Goal: Information Seeking & Learning: Learn about a topic

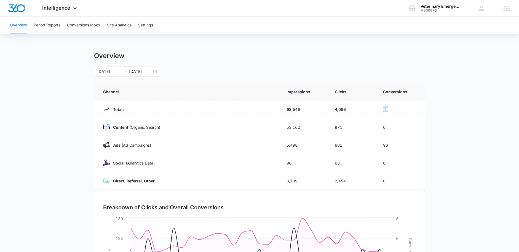
drag, startPoint x: 397, startPoint y: 111, endPoint x: 376, endPoint y: 110, distance: 21.5
click at [376, 110] on tr "Totals 62,549 4,089 96" at bounding box center [259, 110] width 330 height 18
drag, startPoint x: 391, startPoint y: 145, endPoint x: 378, endPoint y: 151, distance: 14.7
click at [376, 147] on td "96" at bounding box center [400, 145] width 48 height 18
click at [439, 76] on main "Overview [DATE] [DATE] Channel Impressions Clicks Conversions Totals 62,549 4,0…" at bounding box center [259, 196] width 519 height 289
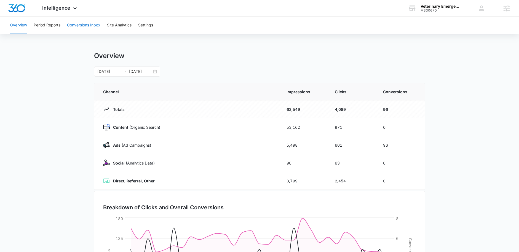
click at [83, 24] on button "Conversions Inbox" at bounding box center [83, 26] width 33 height 18
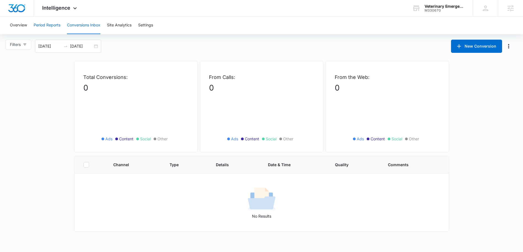
click at [47, 24] on button "Period Reports" at bounding box center [47, 26] width 27 height 18
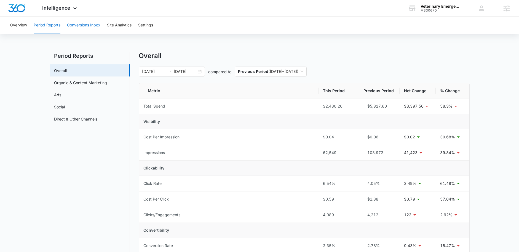
click at [91, 25] on button "Conversions Inbox" at bounding box center [83, 26] width 33 height 18
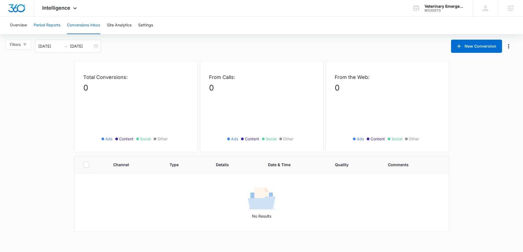
click at [52, 25] on button "Period Reports" at bounding box center [47, 26] width 27 height 18
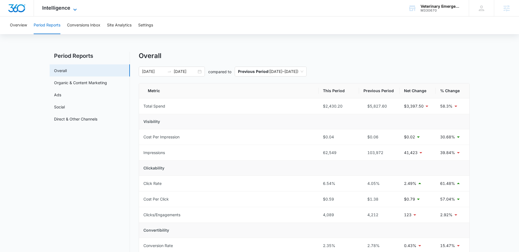
click at [44, 9] on span "Intelligence" at bounding box center [56, 8] width 28 height 6
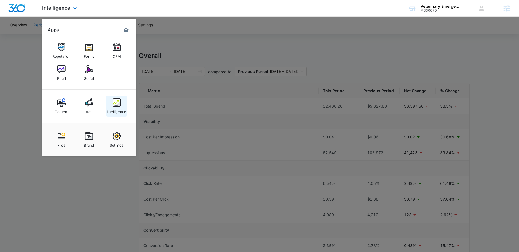
click at [117, 106] on img at bounding box center [116, 103] width 8 height 8
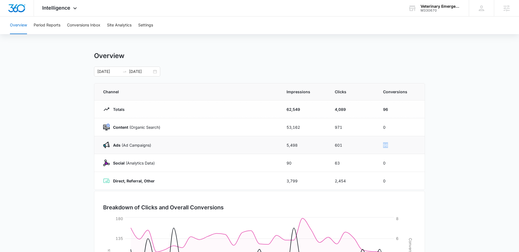
drag, startPoint x: 393, startPoint y: 145, endPoint x: 375, endPoint y: 146, distance: 18.5
click at [375, 146] on tr "Ads ([PERSON_NAME]) 5,498 601 96" at bounding box center [259, 145] width 330 height 18
drag, startPoint x: 391, startPoint y: 109, endPoint x: 381, endPoint y: 108, distance: 9.4
click at [381, 108] on td "96" at bounding box center [400, 110] width 48 height 18
click at [83, 26] on button "Conversions Inbox" at bounding box center [83, 26] width 33 height 18
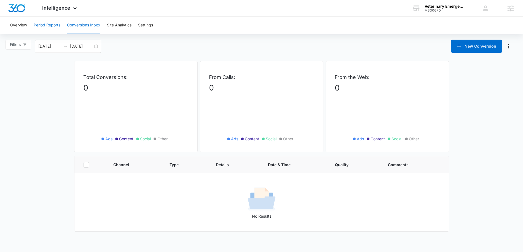
click at [52, 25] on button "Period Reports" at bounding box center [47, 26] width 27 height 18
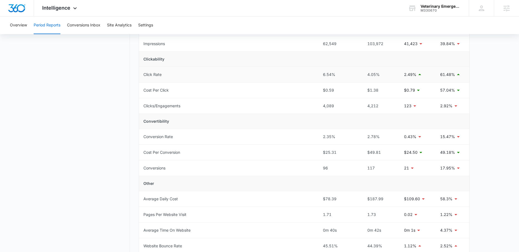
scroll to position [167, 0]
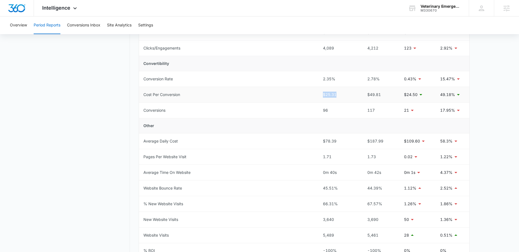
drag, startPoint x: 338, startPoint y: 94, endPoint x: 319, endPoint y: 94, distance: 18.5
click at [319, 94] on td "$25.31" at bounding box center [338, 95] width 41 height 16
drag, startPoint x: 381, startPoint y: 95, endPoint x: 365, endPoint y: 97, distance: 16.4
click at [365, 97] on div "$49.81" at bounding box center [379, 95] width 32 height 6
click at [376, 97] on div "$49.81" at bounding box center [379, 95] width 32 height 6
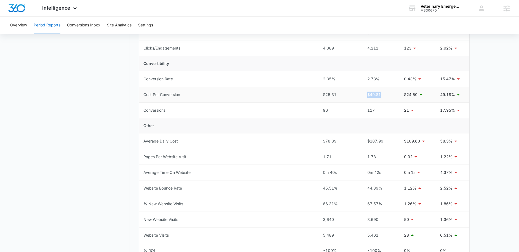
drag, startPoint x: 383, startPoint y: 96, endPoint x: 365, endPoint y: 94, distance: 17.7
click at [365, 94] on div "$49.81" at bounding box center [379, 95] width 32 height 6
drag, startPoint x: 342, startPoint y: 96, endPoint x: 319, endPoint y: 95, distance: 22.6
click at [319, 95] on td "$25.31" at bounding box center [338, 95] width 41 height 16
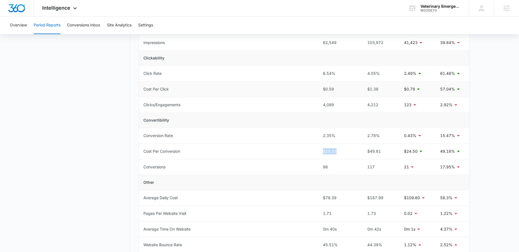
scroll to position [0, 0]
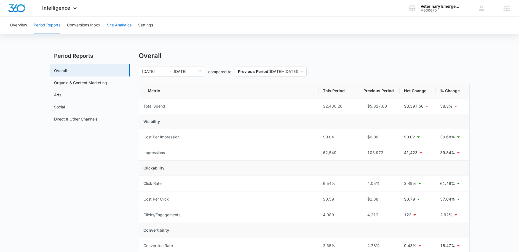
click at [114, 26] on button "Site Analytics" at bounding box center [119, 26] width 25 height 18
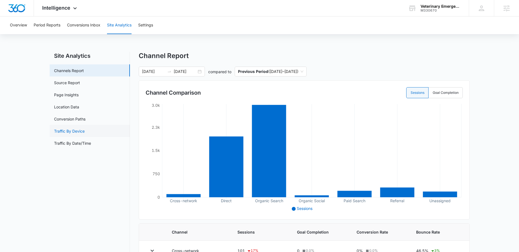
click at [75, 130] on link "Traffic By Device" at bounding box center [69, 131] width 31 height 6
